Goal: Information Seeking & Learning: Learn about a topic

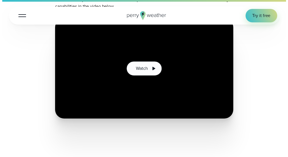
scroll to position [2628, 0]
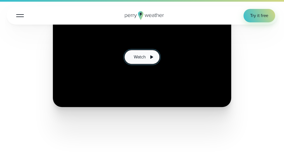
click at [139, 60] on span "Watch" at bounding box center [140, 57] width 12 height 7
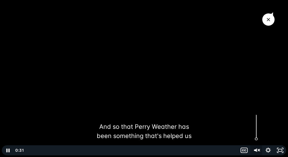
click at [257, 148] on icon "Unmute" at bounding box center [256, 150] width 14 height 12
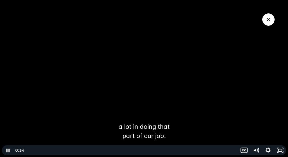
drag, startPoint x: 259, startPoint y: 140, endPoint x: 258, endPoint y: 119, distance: 20.4
click at [258, 119] on div at bounding box center [144, 78] width 288 height 157
click at [86, 103] on div at bounding box center [144, 78] width 288 height 157
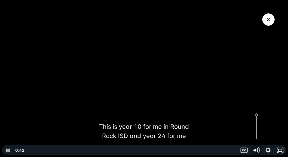
click at [257, 150] on icon "Mute" at bounding box center [256, 150] width 14 height 12
click at [257, 150] on icon "Unmute" at bounding box center [256, 150] width 14 height 12
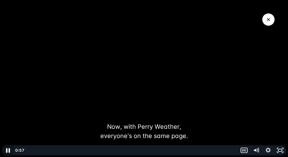
click at [11, 150] on icon "Pause" at bounding box center [8, 150] width 14 height 12
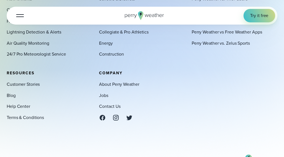
scroll to position [1741, 0]
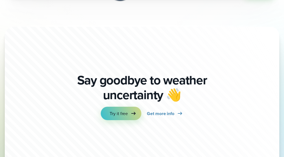
scroll to position [1677, 0]
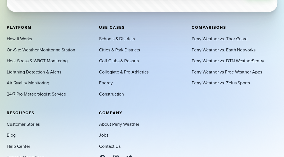
scroll to position [1777, 0]
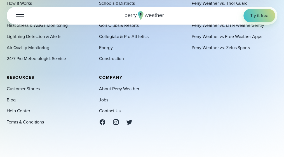
scroll to position [1594, 0]
